Goal: Check status: Check status

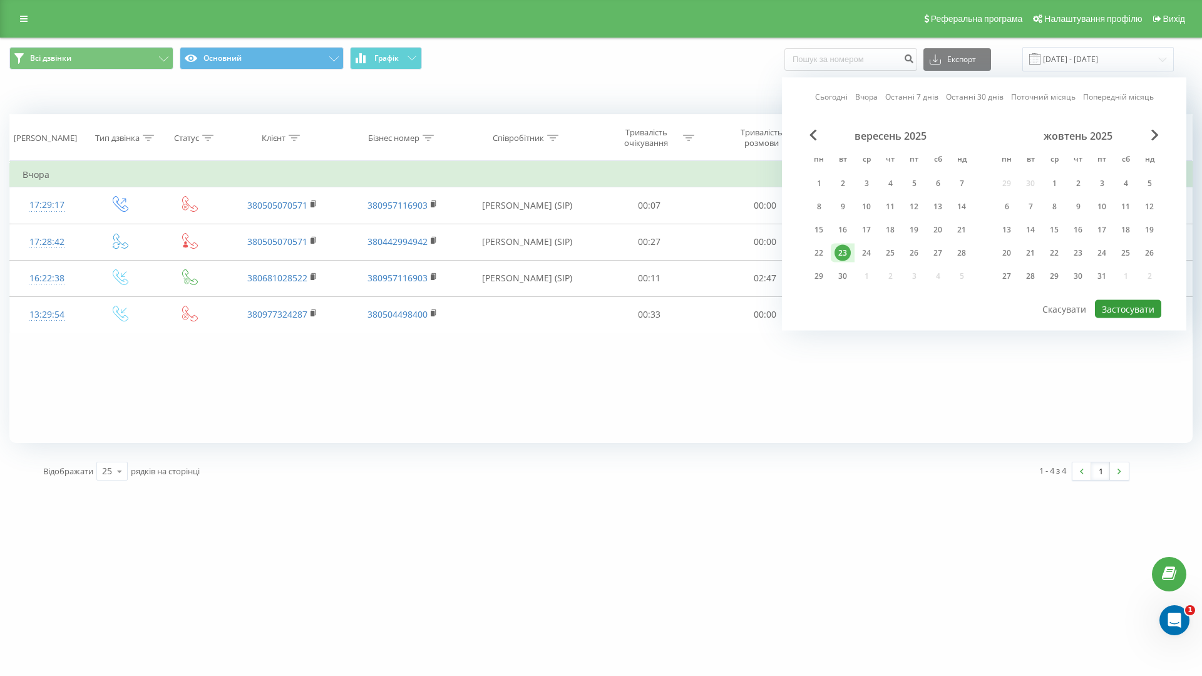
click at [1125, 307] on button "Застосувати" at bounding box center [1128, 309] width 66 height 18
type input "[DATE] - [DATE]"
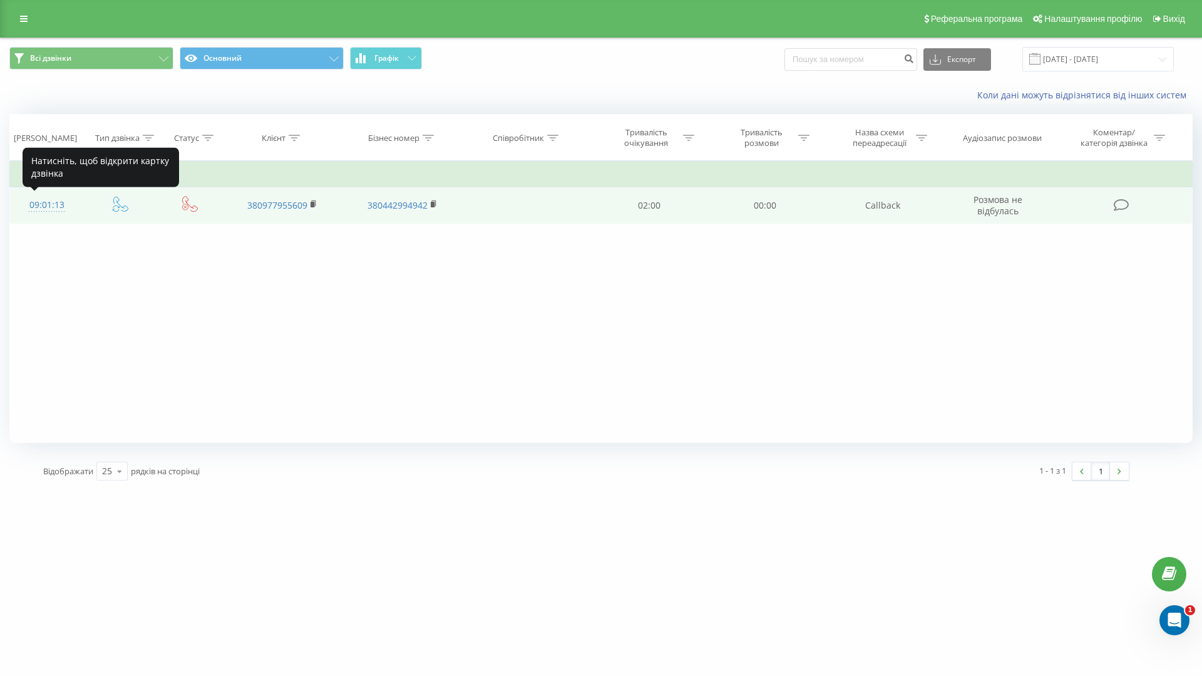
click at [56, 203] on div "09:01:13" at bounding box center [47, 205] width 49 height 24
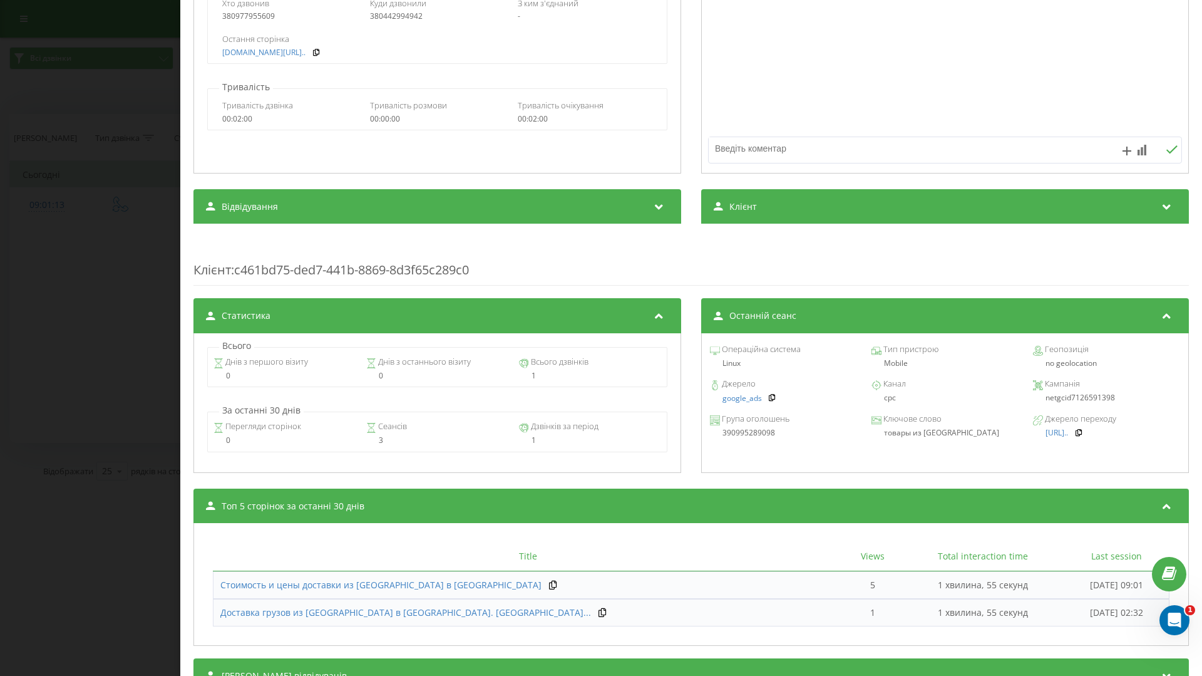
scroll to position [209, 0]
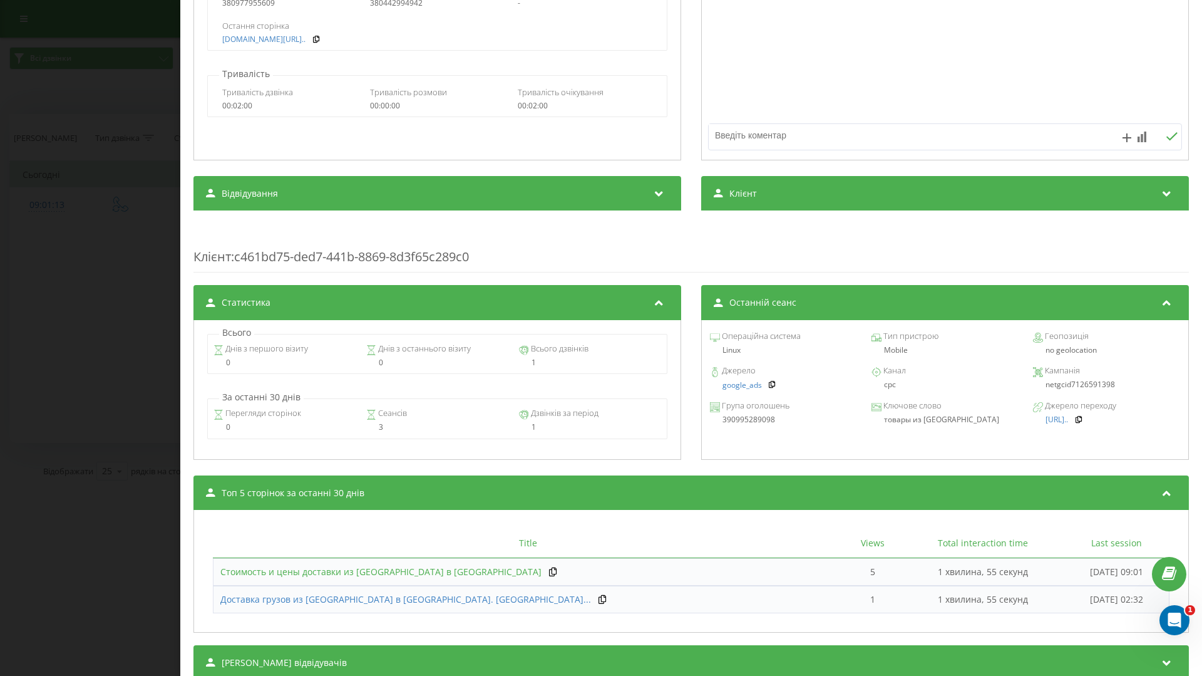
click at [379, 568] on span "Стоимость и цены доставки из Китая в Украину" at bounding box center [380, 572] width 321 height 12
click at [92, 100] on div "Дзвінок : ua14_-1758607273.3819336 Транскрипція Для AI-аналізу майбутніх дзвінк…" at bounding box center [601, 338] width 1202 height 676
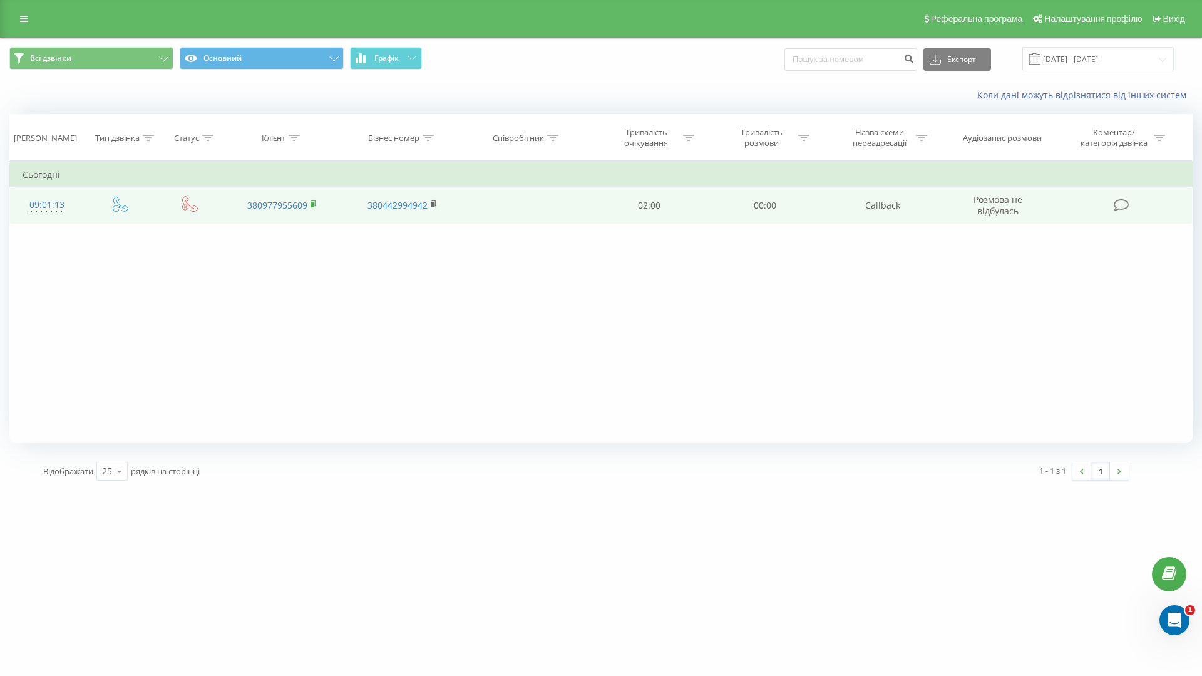
click at [314, 202] on rect at bounding box center [313, 205] width 4 height 6
